Goal: Information Seeking & Learning: Learn about a topic

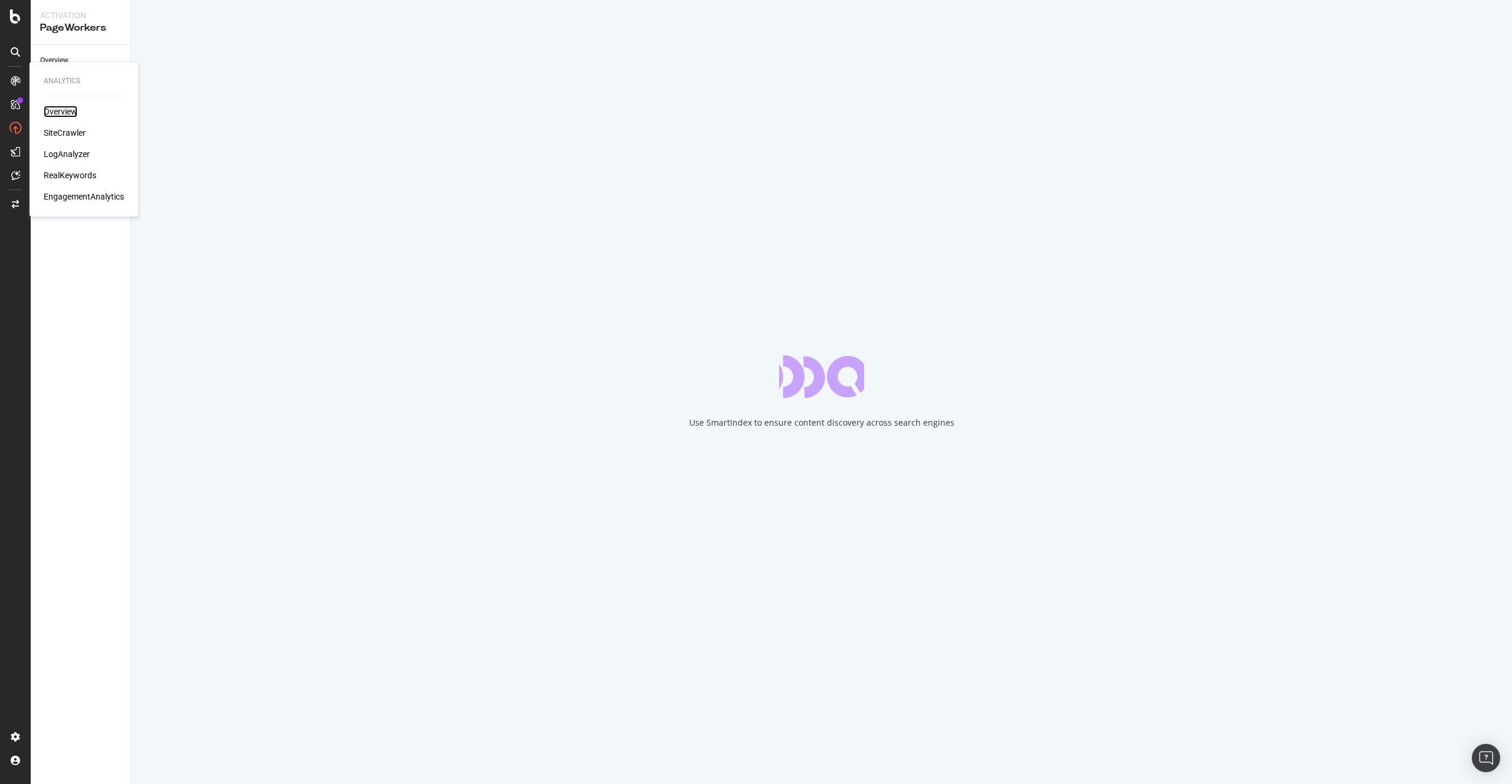
click at [63, 112] on div "Overview" at bounding box center [60, 112] width 33 height 12
